Goal: Check status: Check status

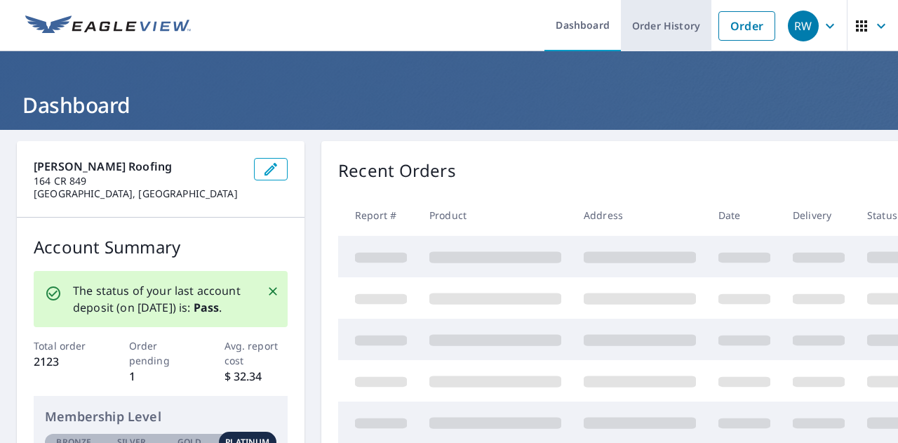
click at [670, 23] on link "Order History" at bounding box center [666, 25] width 91 height 51
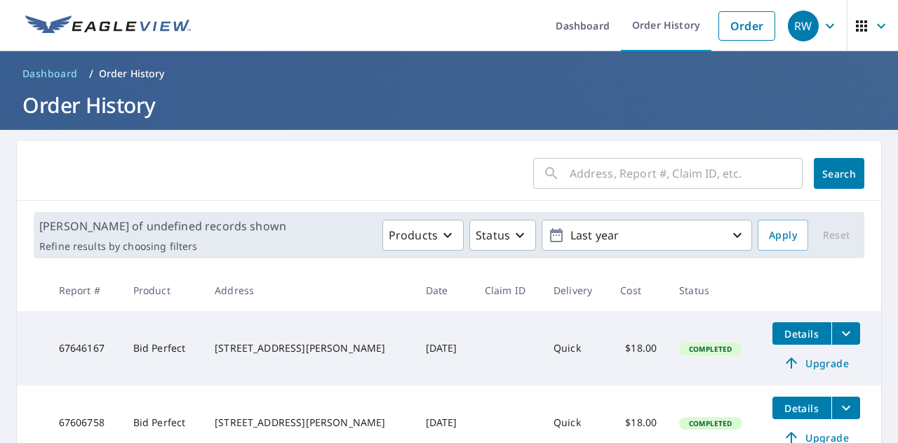
click at [578, 170] on input "text" at bounding box center [686, 173] width 233 height 39
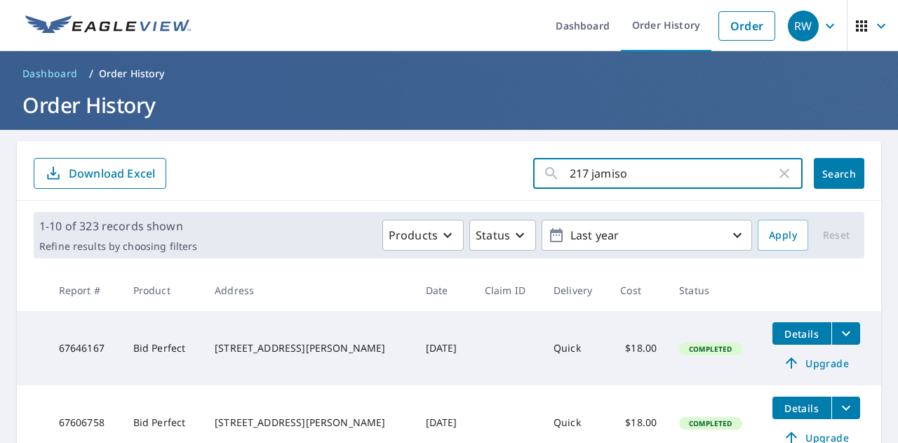
type input "217 [PERSON_NAME]"
click button "Search" at bounding box center [839, 173] width 51 height 31
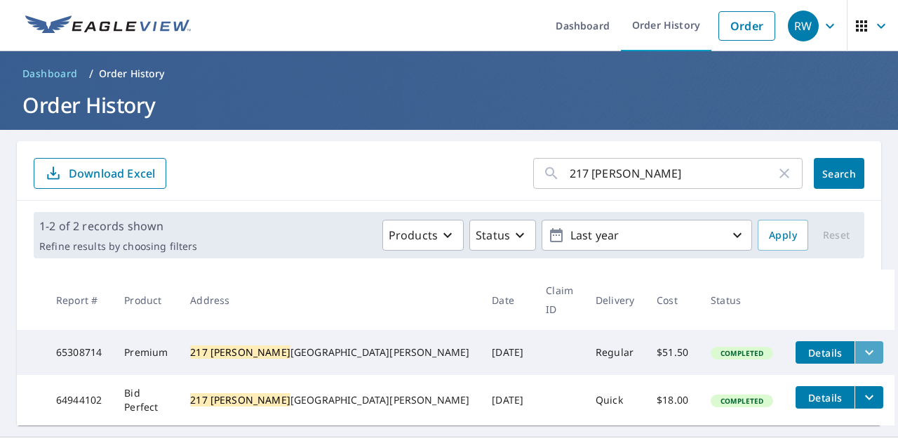
click at [861, 344] on icon "filesDropdownBtn-65308714" at bounding box center [869, 352] width 17 height 17
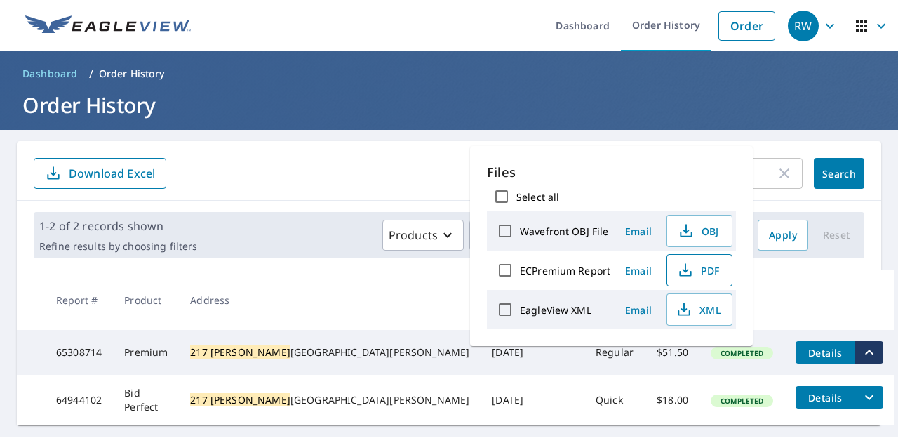
click at [707, 276] on span "PDF" at bounding box center [698, 270] width 45 height 17
